Goal: Check status: Check status

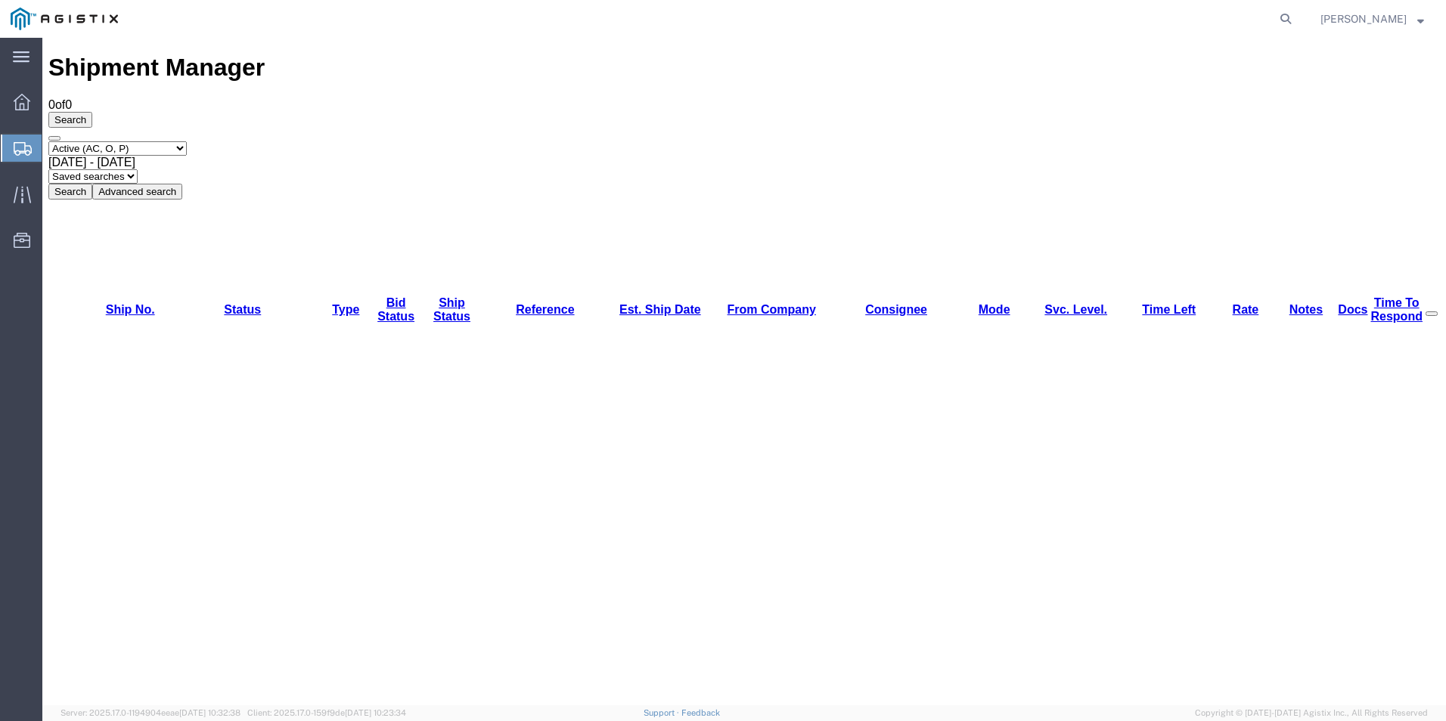
click at [674, 307] on div "Shipment Manager 0 of 0 Search Select status Active (AC, O, P) All Approved Awa…" at bounding box center [743, 606] width 1391 height 1104
click at [187, 141] on select "Select status Active (AC, O, P) All Approved Awaiting Confirmation (AC) Booked …" at bounding box center [117, 148] width 138 height 14
select select "ALL"
click at [48, 141] on select "Select status Active (AC, O, P) All Approved Awaiting Confirmation (AC) Booked …" at bounding box center [117, 148] width 138 height 14
click at [92, 184] on button "Search" at bounding box center [70, 192] width 44 height 16
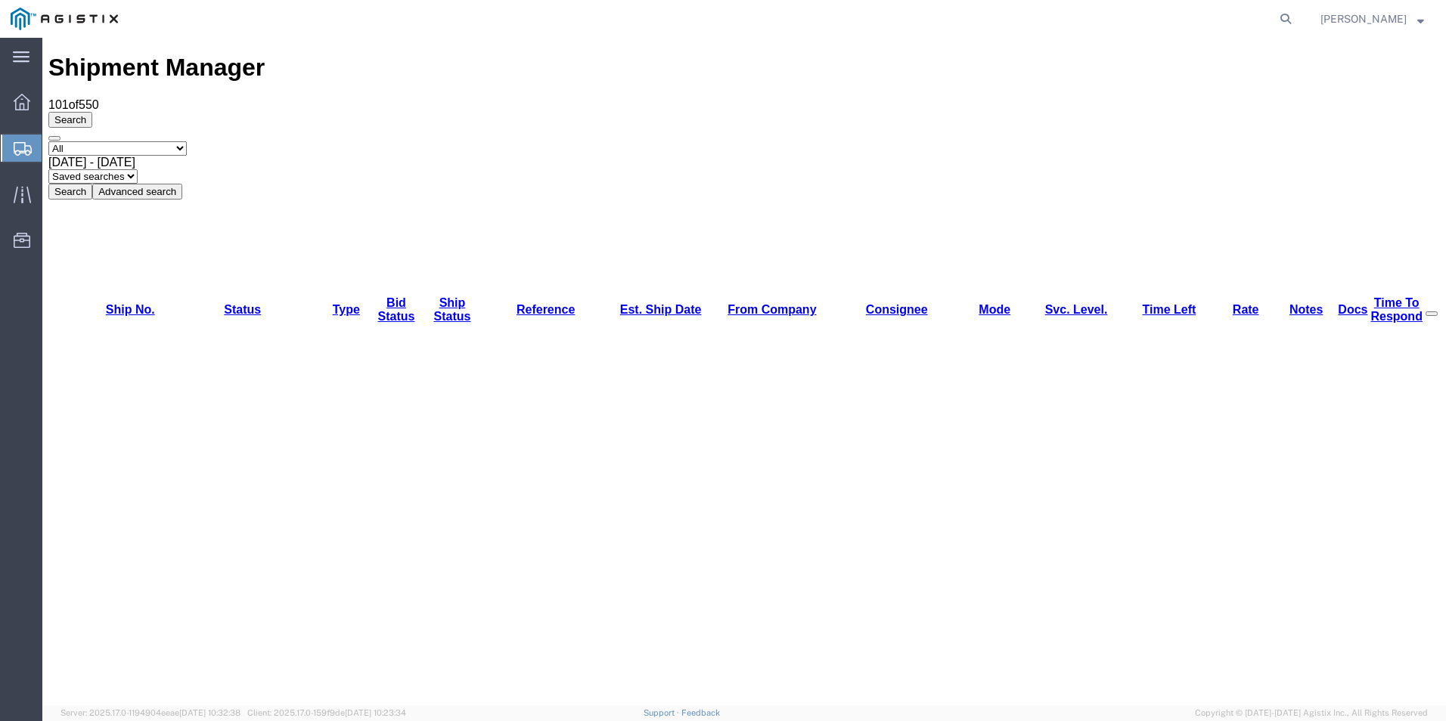
click at [1100, 71] on div "Shipment Manager 101 of 550 Search Select status Active (AC, O, P) All Approved…" at bounding box center [743, 126] width 1391 height 145
click at [11, 101] on div at bounding box center [22, 102] width 42 height 30
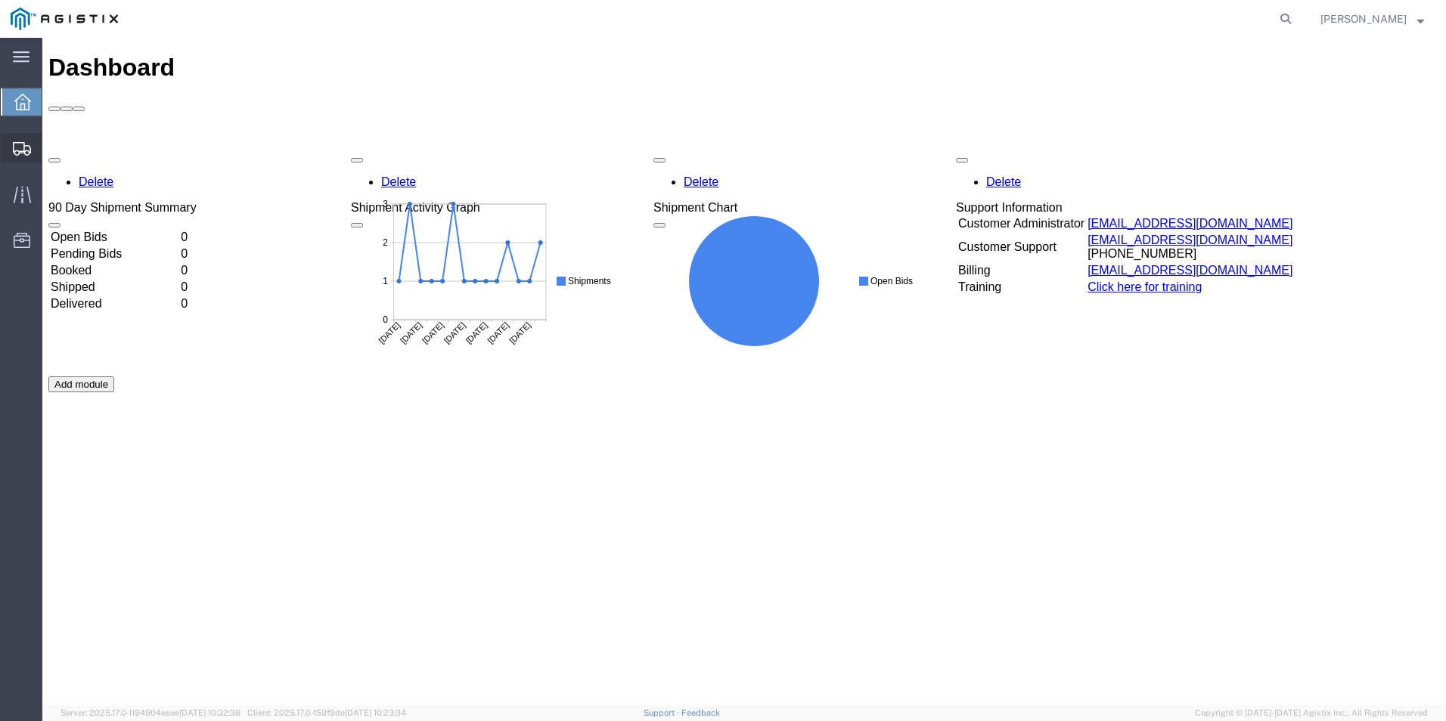
click at [36, 151] on div at bounding box center [22, 148] width 42 height 30
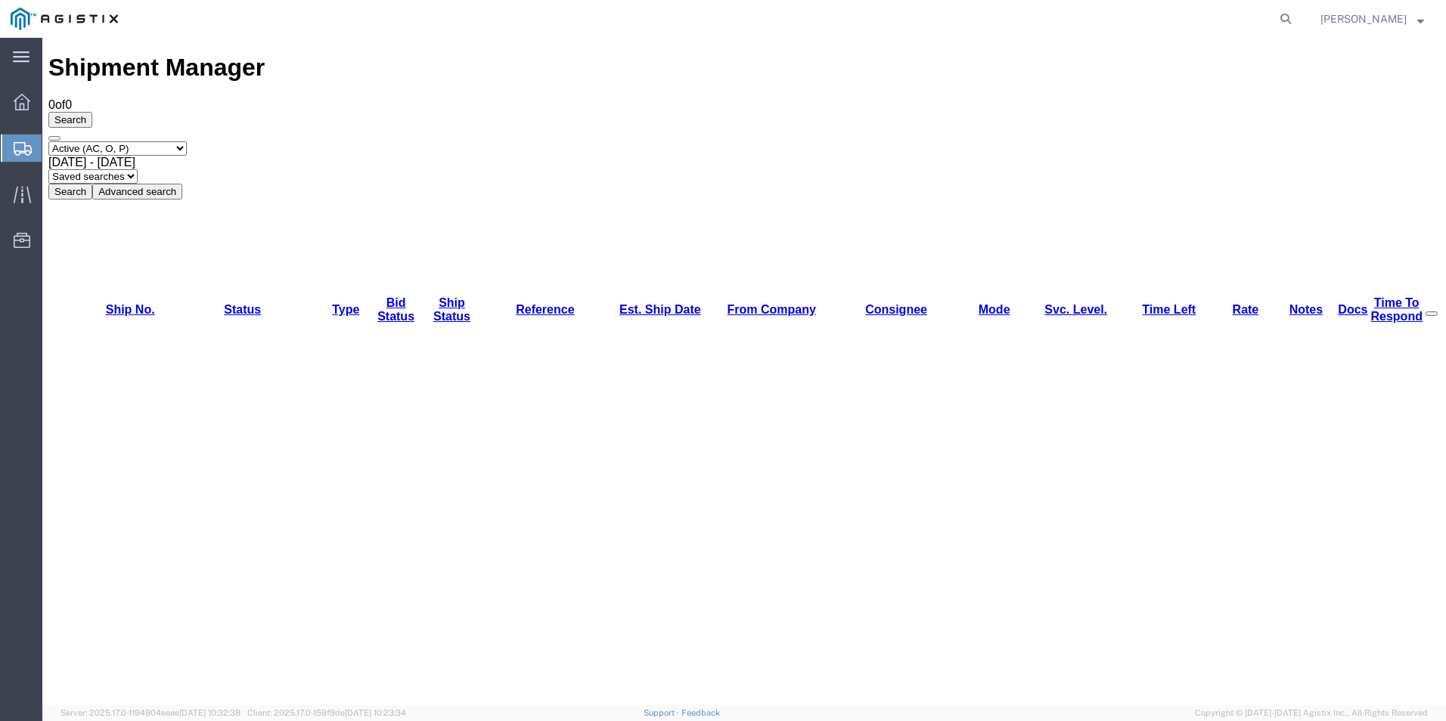
click at [184, 141] on select "Select status Active (AC, O, P) All Approved Awaiting Confirmation (AC) Booked …" at bounding box center [117, 148] width 138 height 14
select select "ALL"
click at [48, 141] on select "Select status Active (AC, O, P) All Approved Awaiting Confirmation (AC) Booked …" at bounding box center [117, 148] width 138 height 14
click at [92, 184] on button "Search" at bounding box center [70, 192] width 44 height 16
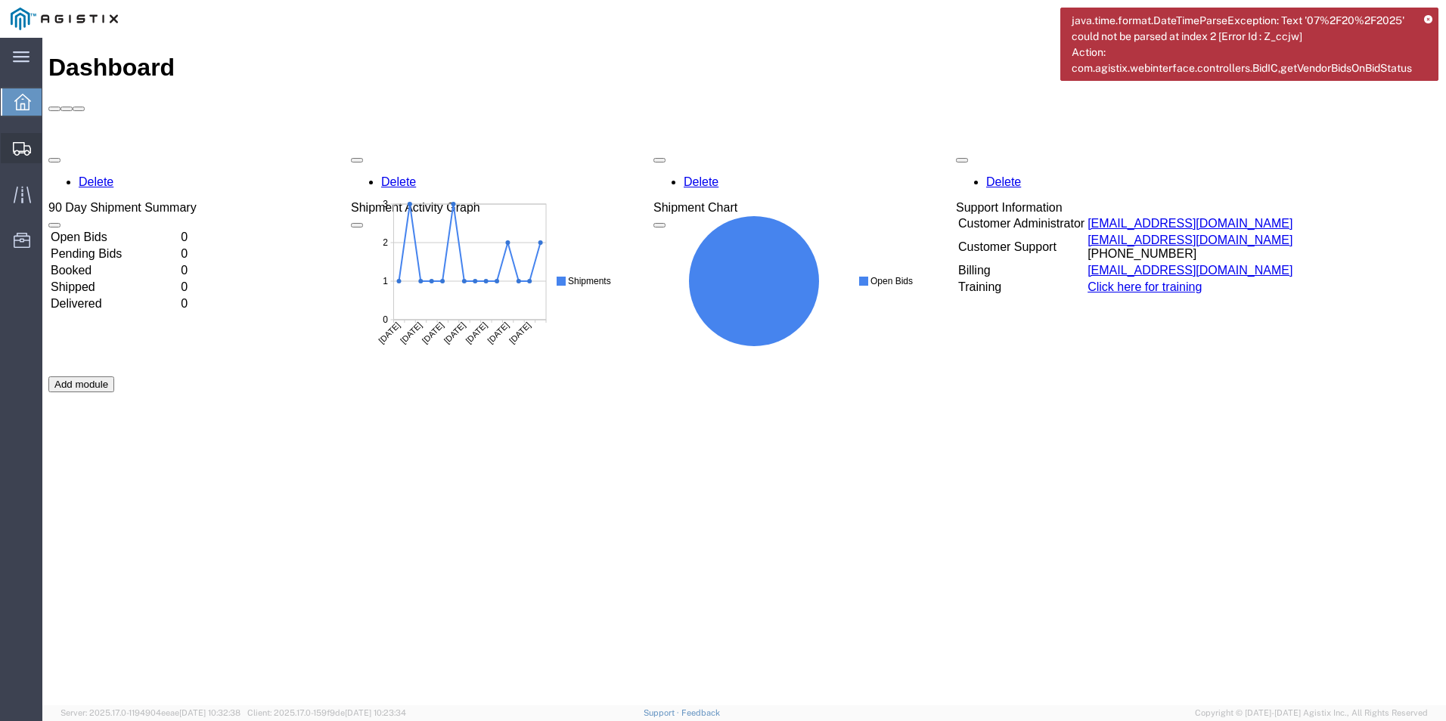
click at [21, 147] on icon at bounding box center [22, 149] width 18 height 14
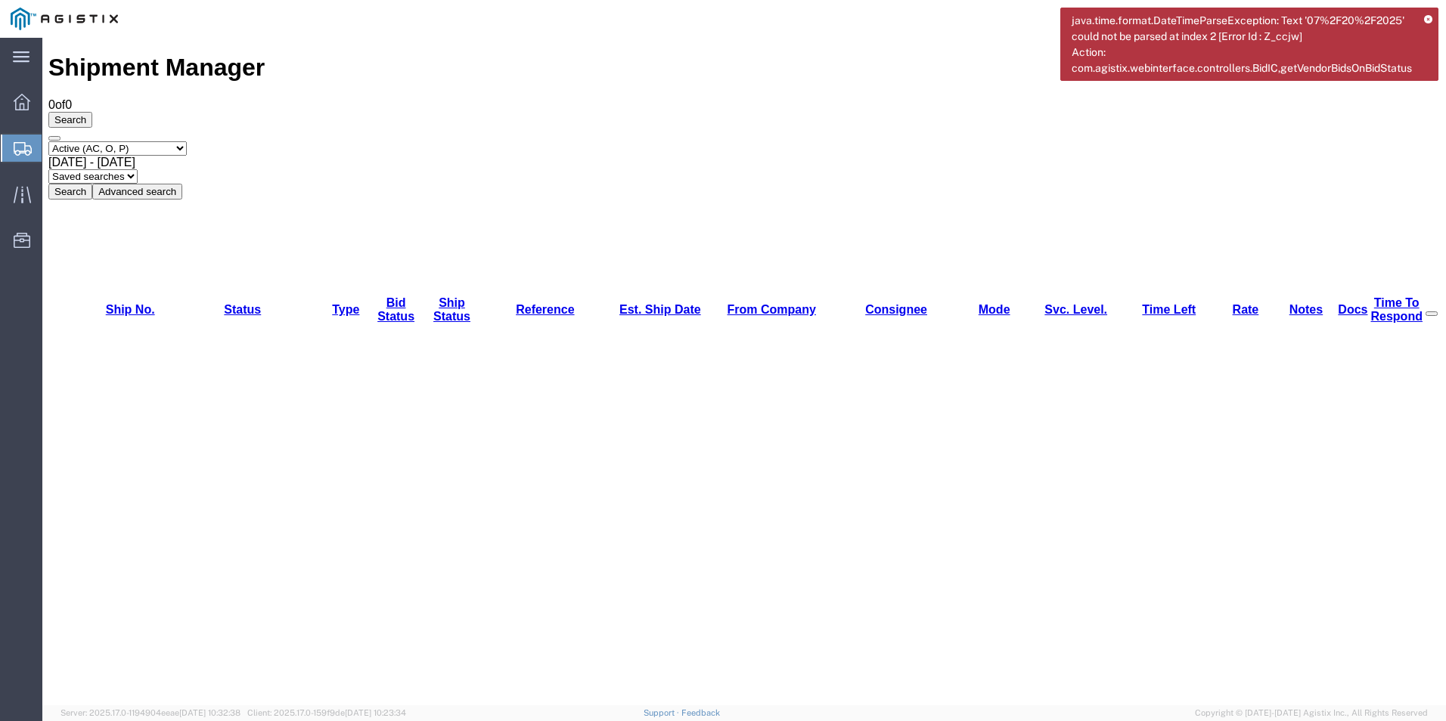
click at [1424, 16] on icon at bounding box center [1428, 20] width 8 height 8
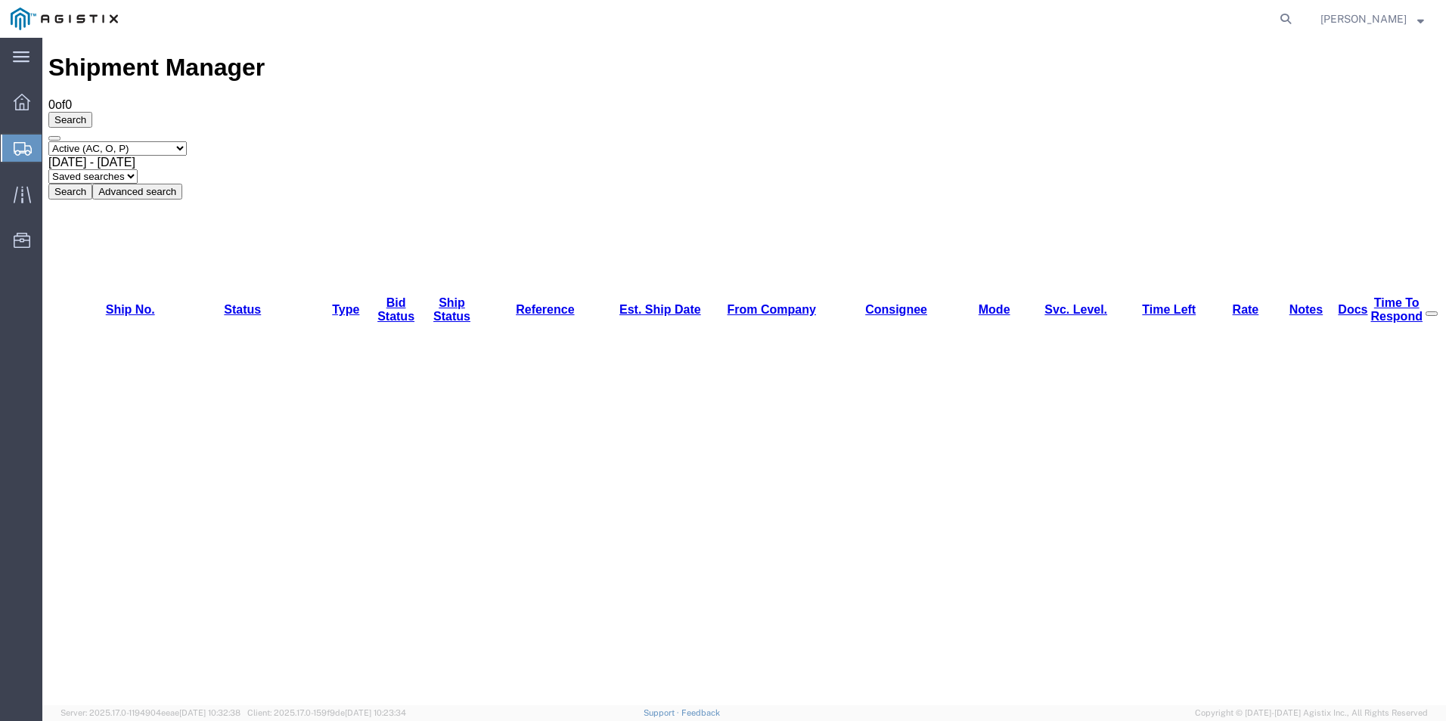
click at [177, 141] on div "Select status Active (AC, O, P) All Approved Awaiting Confirmation (AC) Booked …" at bounding box center [743, 170] width 1391 height 58
click at [172, 141] on select "Select status Active (AC, O, P) All Approved Awaiting Confirmation (AC) Booked …" at bounding box center [117, 148] width 138 height 14
click at [240, 54] on div "Shipment Manager 0 of 0 Search Select status Active (AC, O, P) All Approved Awa…" at bounding box center [743, 126] width 1391 height 145
click at [175, 141] on select "Select status Active (AC, O, P) All Approved Awaiting Confirmation (AC) Booked …" at bounding box center [117, 148] width 138 height 14
select select "ALL"
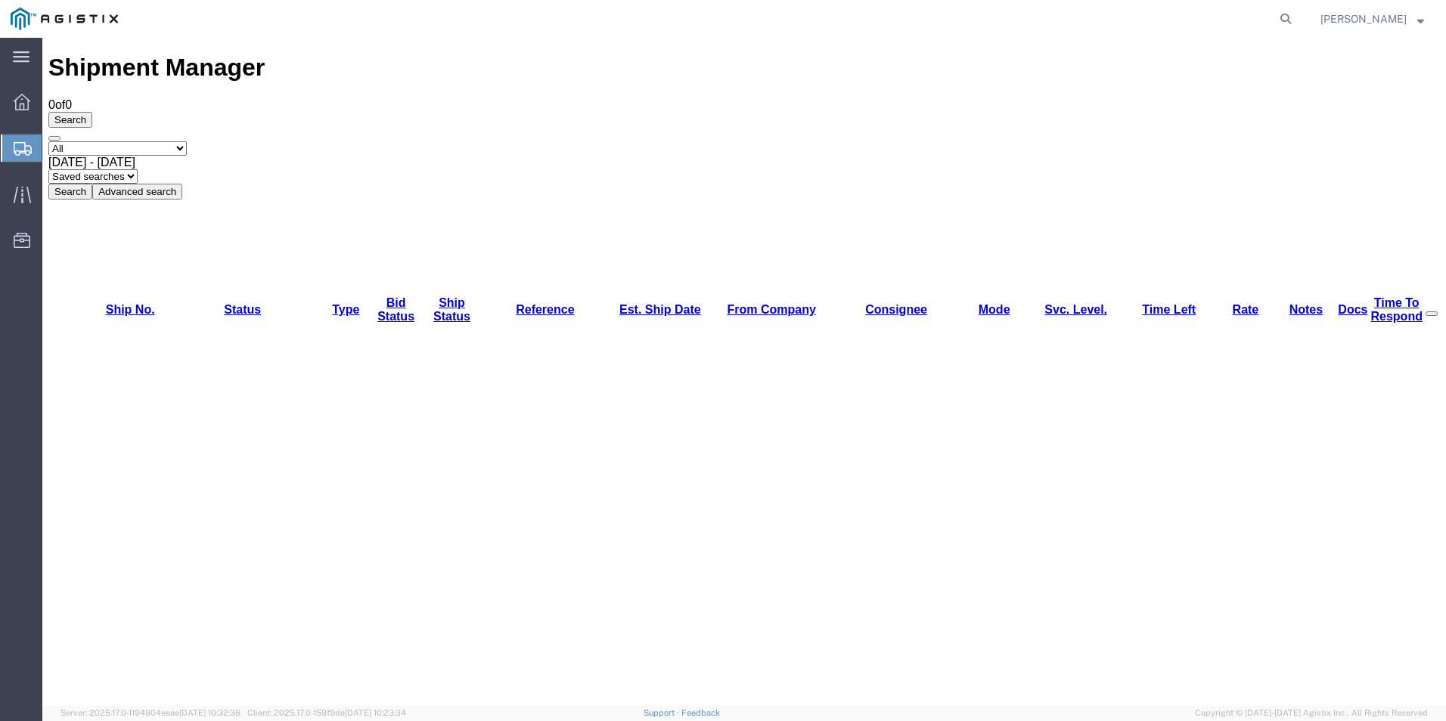
click at [48, 141] on select "Select status Active (AC, O, P) All Approved Awaiting Confirmation (AC) Booked …" at bounding box center [117, 148] width 138 height 14
click at [92, 184] on button "Search" at bounding box center [70, 192] width 44 height 16
click at [1077, 112] on div "Search Select status Active (AC, O, P) All Approved Awaiting Confirmation (AC) …" at bounding box center [743, 156] width 1391 height 88
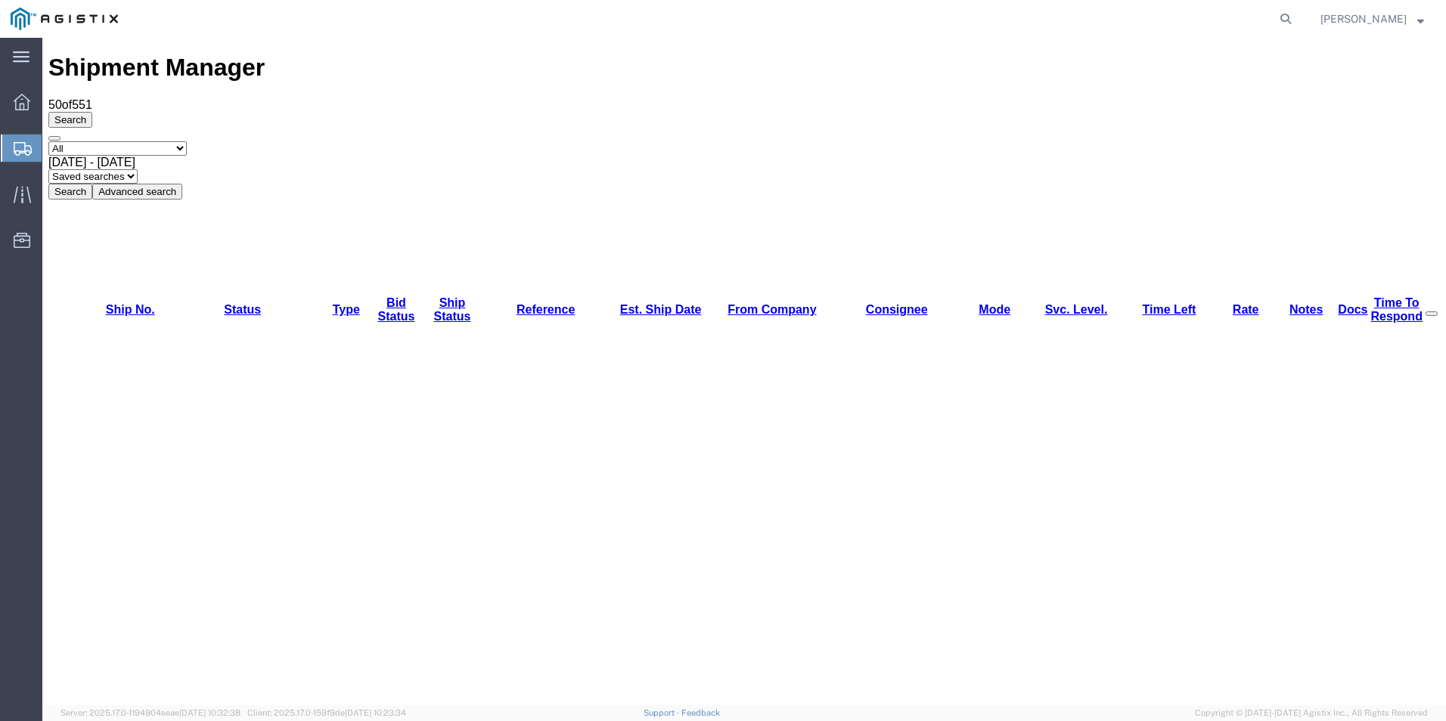
click at [12, 147] on div at bounding box center [22, 148] width 42 height 27
click at [184, 141] on select "Select status Active (AC, O, P) All Approved Awaiting Confirmation (AC) Booked …" at bounding box center [117, 148] width 138 height 14
select select "ALL"
click at [48, 141] on select "Select status Active (AC, O, P) All Approved Awaiting Confirmation (AC) Booked …" at bounding box center [117, 148] width 138 height 14
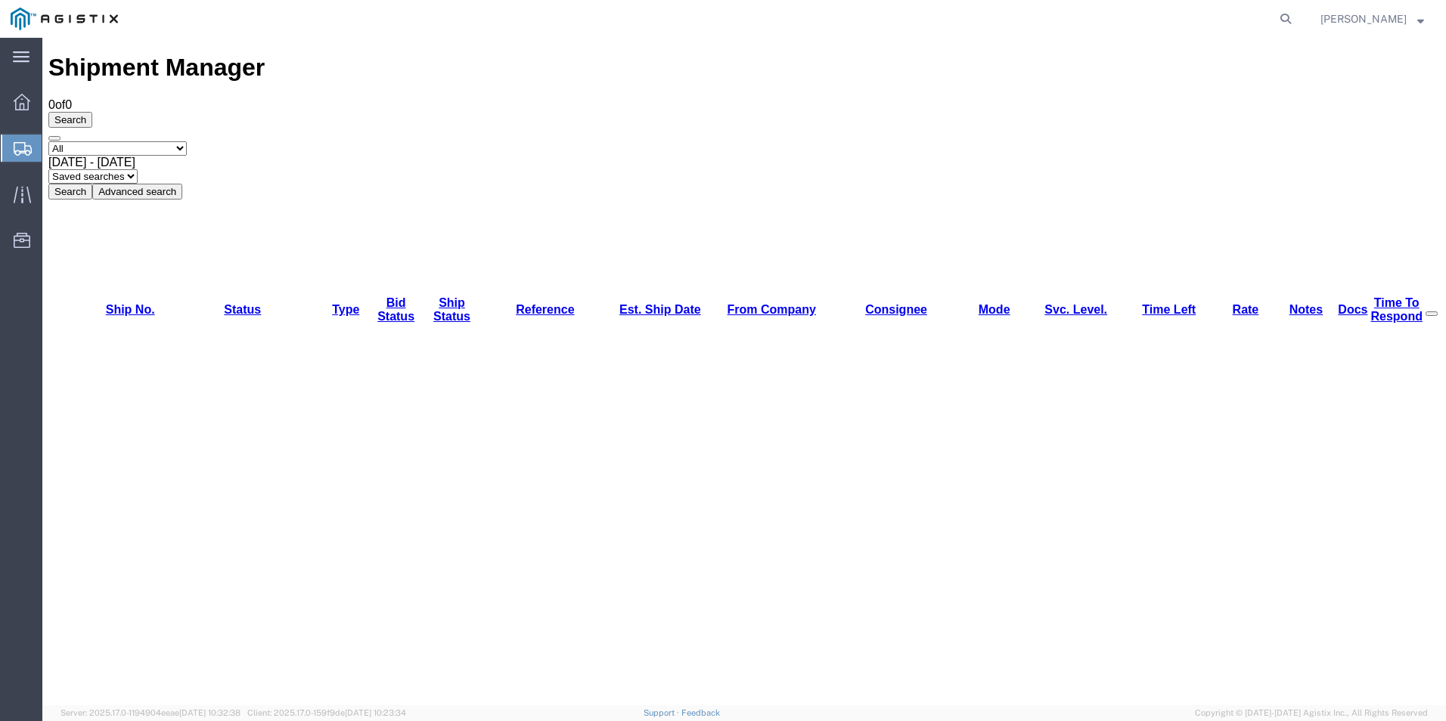
click at [92, 184] on button "Search" at bounding box center [70, 192] width 44 height 16
click at [1036, 117] on div "Search Select status Active (AC, O, P) All Approved Awaiting Confirmation (AC) …" at bounding box center [743, 156] width 1391 height 88
